Goal: Information Seeking & Learning: Learn about a topic

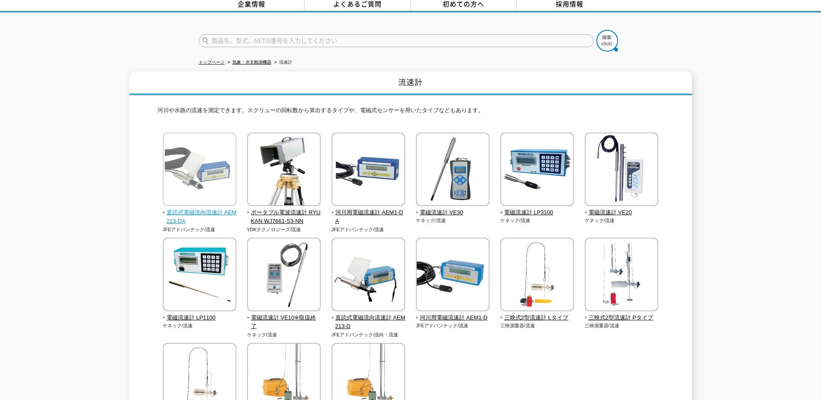
click at [204, 208] on span "直読式電磁流向流速計 AEM213-DA" at bounding box center [200, 217] width 74 height 18
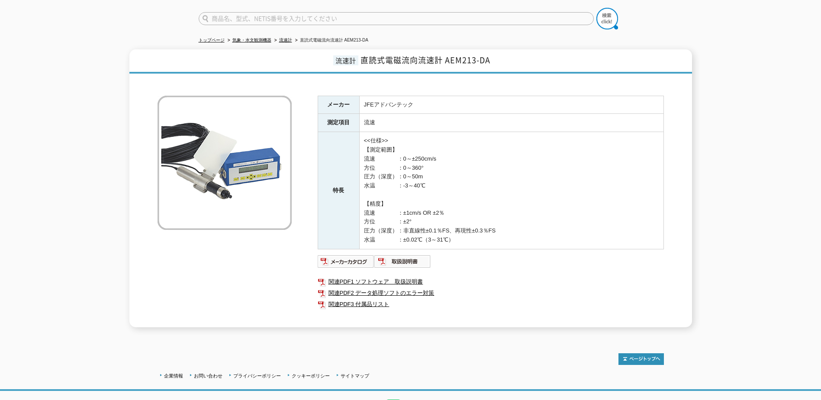
scroll to position [110, 0]
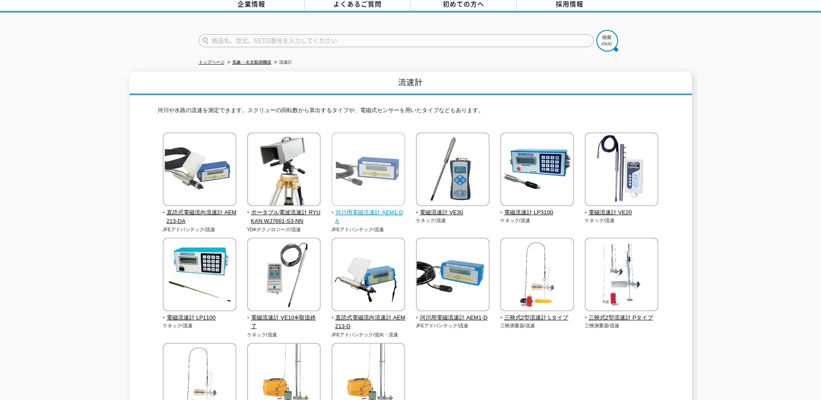
click at [372, 210] on span "河川用電磁流速計 AEM1-DA" at bounding box center [369, 217] width 74 height 18
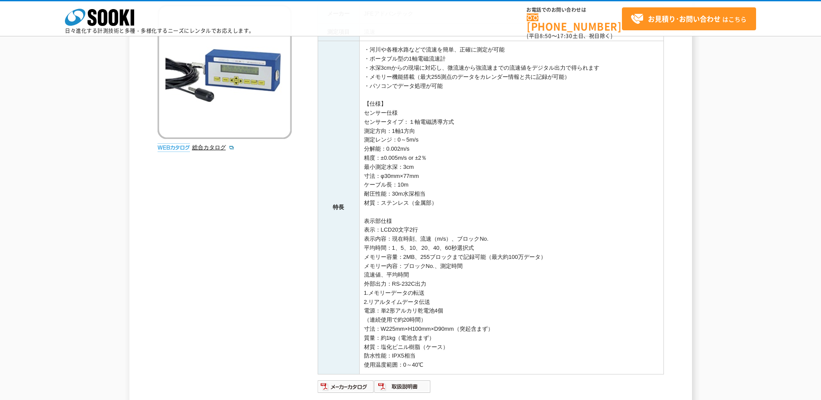
scroll to position [43, 0]
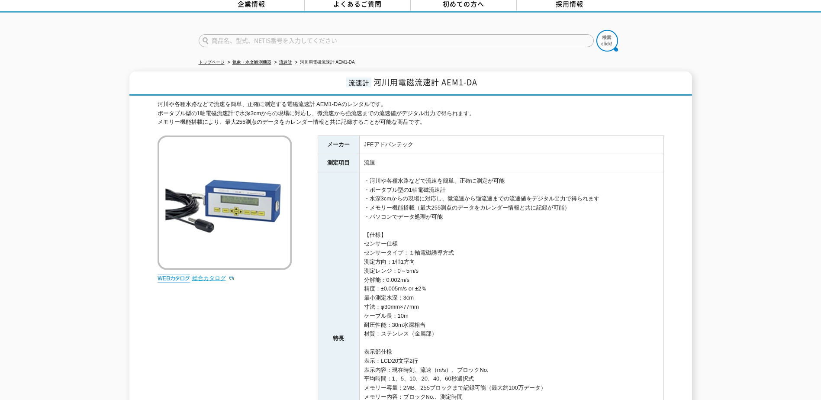
click at [210, 275] on link "総合カタログ" at bounding box center [213, 278] width 42 height 6
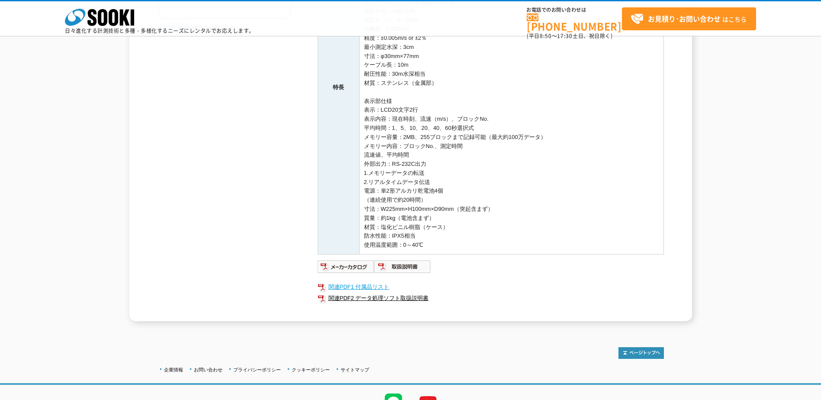
scroll to position [299, 0]
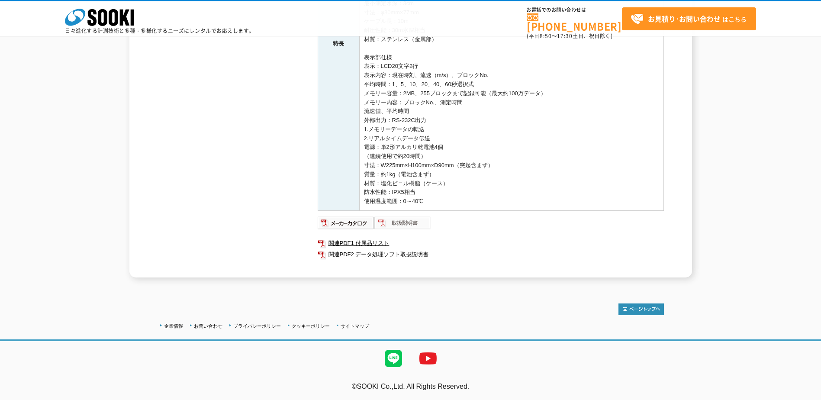
click at [399, 223] on img at bounding box center [403, 223] width 57 height 14
